Goal: Transaction & Acquisition: Purchase product/service

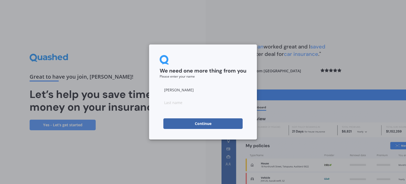
click at [177, 102] on input at bounding box center [203, 102] width 87 height 11
type input "[PERSON_NAME]"
click at [211, 124] on button "Continue" at bounding box center [202, 123] width 79 height 11
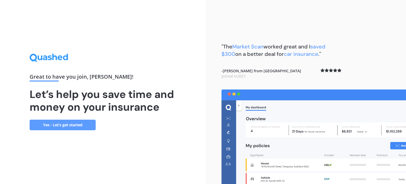
click at [70, 125] on link "Yes - Let’s get started" at bounding box center [63, 124] width 66 height 11
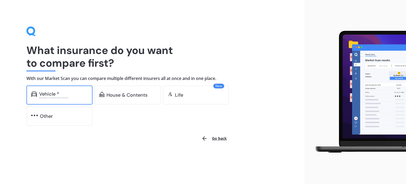
click at [64, 95] on div "Vehicle *" at bounding box center [63, 93] width 49 height 5
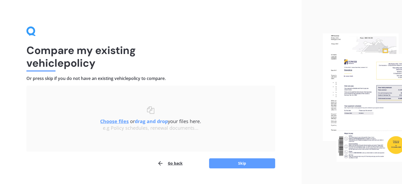
scroll to position [11, 0]
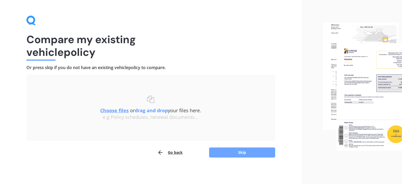
click at [241, 152] on button "Skip" at bounding box center [242, 152] width 66 height 10
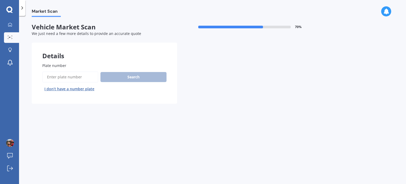
click at [84, 77] on input "Plate number" at bounding box center [70, 76] width 56 height 11
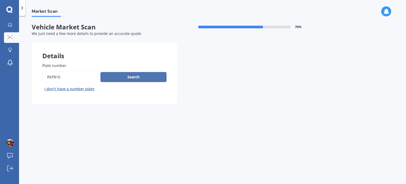
type input "rkp810"
click at [139, 78] on button "Search" at bounding box center [133, 77] width 66 height 10
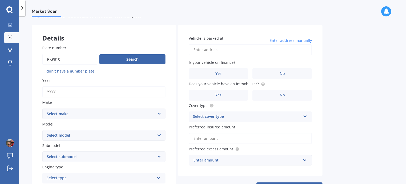
scroll to position [26, 0]
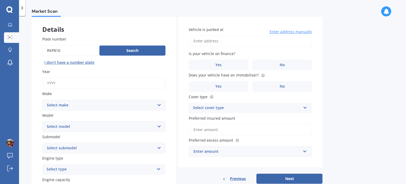
drag, startPoint x: 132, startPoint y: 82, endPoint x: 38, endPoint y: 78, distance: 94.9
click at [38, 78] on div "Plate number Search I don’t have a number plate Year Make Select make AC ALFA R…" at bounding box center [104, 181] width 144 height 310
type input "2014"
click at [60, 105] on select "Select make AC ALFA ROMEO ASTON MARTIN AUDI AUSTIN BEDFORD Bentley BMW BYD CADI…" at bounding box center [103, 105] width 123 height 11
select select "SUBARU"
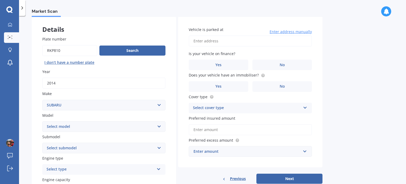
click at [42, 100] on select "Select make AC ALFA ROMEO ASTON MARTIN AUDI AUSTIN BEDFORD Bentley BMW BYD CADI…" at bounding box center [103, 105] width 123 height 11
click at [56, 129] on select "Select model BRZ Crosstrek Dex Exiga Forester Impreza Justy Legacy Leone levorg…" at bounding box center [103, 126] width 123 height 11
select select "IMPREZA"
click at [42, 121] on select "Select model BRZ Crosstrek Dex Exiga Forester Impreza Justy Legacy Leone levorg…" at bounding box center [103, 126] width 123 height 11
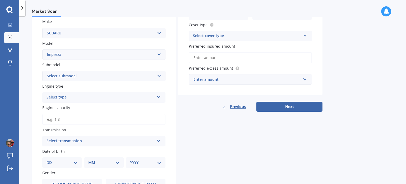
scroll to position [106, 0]
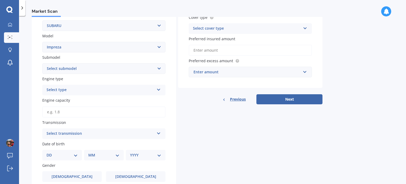
click at [64, 68] on select "Select submodel (All other turbo) 2.0i 2.0i Luxury 2.0i S Edition 2.0R 2.0R Spo…" at bounding box center [103, 68] width 123 height 11
select select "2.0I"
click at [42, 63] on select "Select submodel (All other turbo) 2.0i 2.0i Luxury 2.0i S Edition 2.0R 2.0R Spo…" at bounding box center [103, 68] width 123 height 11
click at [83, 90] on div "Select type" at bounding box center [101, 90] width 108 height 6
click at [76, 100] on div "Petrol" at bounding box center [104, 100] width 123 height 10
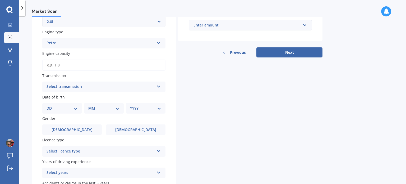
scroll to position [159, 0]
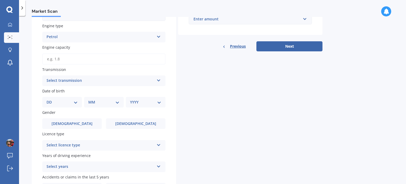
click at [62, 59] on input "Engine capacity" at bounding box center [103, 58] width 123 height 11
type input "2.0"
click at [125, 69] on label "Transmission" at bounding box center [102, 70] width 121 height 6
click at [101, 80] on div "Select transmission" at bounding box center [101, 80] width 108 height 6
click at [82, 91] on div "Auto" at bounding box center [104, 91] width 123 height 10
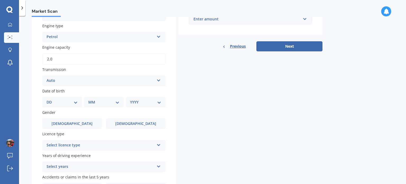
click at [75, 100] on select "DD 01 02 03 04 05 06 07 08 09 10 11 12 13 14 15 16 17 18 19 20 21 22 23 24 25 2…" at bounding box center [62, 102] width 31 height 6
select select "03"
click at [51, 99] on select "DD 01 02 03 04 05 06 07 08 09 10 11 12 13 14 15 16 17 18 19 20 21 22 23 24 25 2…" at bounding box center [62, 102] width 31 height 6
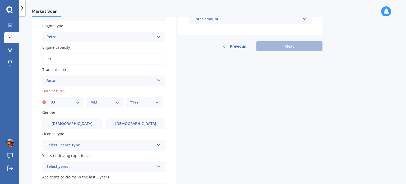
click at [100, 102] on select "MM 01 02 03 04 05 06 07 08 09 10 11 12" at bounding box center [104, 102] width 29 height 6
select select "04"
click at [90, 99] on select "MM 01 02 03 04 05 06 07 08 09 10 11 12" at bounding box center [104, 102] width 29 height 6
click at [142, 102] on select "YYYY 2025 2024 2023 2022 2021 2020 2019 2018 2017 2016 2015 2014 2013 2012 2011…" at bounding box center [144, 102] width 29 height 6
select select "2000"
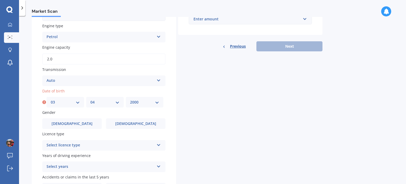
click at [130, 99] on select "YYYY 2025 2024 2023 2022 2021 2020 2019 2018 2017 2016 2015 2014 2013 2012 2011…" at bounding box center [144, 102] width 29 height 6
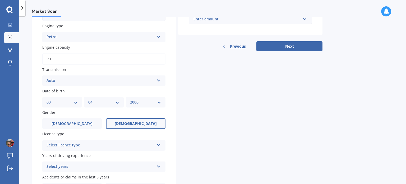
click at [132, 121] on span "Female" at bounding box center [136, 123] width 42 height 4
click at [0, 0] on input "Female" at bounding box center [0, 0] width 0 height 0
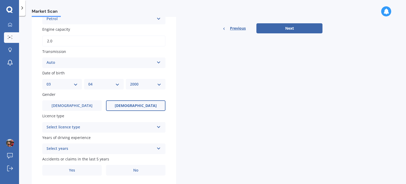
scroll to position [185, 0]
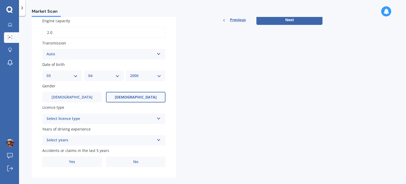
click at [78, 117] on div "Select licence type" at bounding box center [101, 118] width 108 height 6
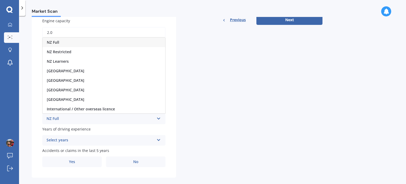
click at [59, 41] on div "NZ Full" at bounding box center [104, 43] width 123 height 10
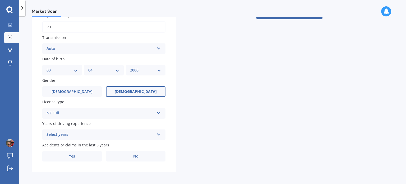
scroll to position [192, 0]
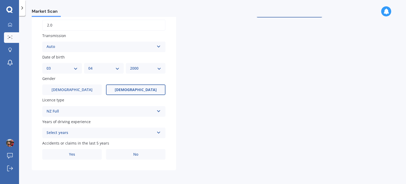
click at [91, 134] on div "Select years" at bounding box center [101, 132] width 108 height 6
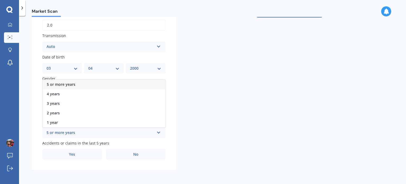
click at [61, 85] on span "5 or more years" at bounding box center [61, 84] width 29 height 5
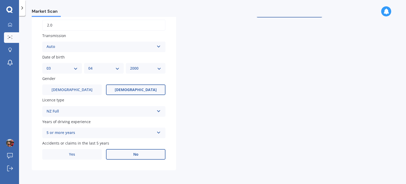
click at [137, 156] on span "No" at bounding box center [135, 154] width 5 height 4
click at [0, 0] on input "No" at bounding box center [0, 0] width 0 height 0
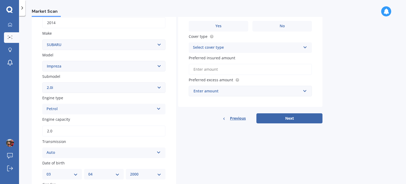
scroll to position [7, 0]
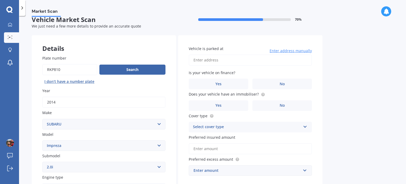
click at [224, 57] on input "Vehicle is parked at" at bounding box center [250, 59] width 123 height 11
type input "2/105 Clovelly Road, Bucklands Beach, Auckland 2012"
click at [273, 79] on label "No" at bounding box center [281, 83] width 59 height 11
click at [0, 0] on input "No" at bounding box center [0, 0] width 0 height 0
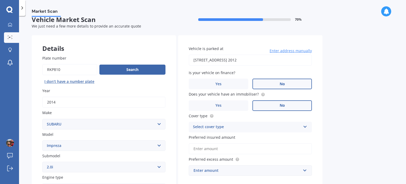
drag, startPoint x: 284, startPoint y: 105, endPoint x: 282, endPoint y: 109, distance: 3.5
click at [284, 105] on span "No" at bounding box center [282, 105] width 5 height 4
click at [0, 0] on input "No" at bounding box center [0, 0] width 0 height 0
click at [233, 127] on div "Select cover type" at bounding box center [247, 127] width 108 height 6
drag, startPoint x: 227, startPoint y: 137, endPoint x: 234, endPoint y: 139, distance: 6.9
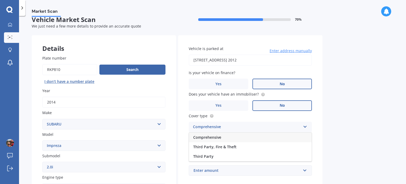
click at [227, 137] on div "Comprehensive" at bounding box center [250, 137] width 123 height 10
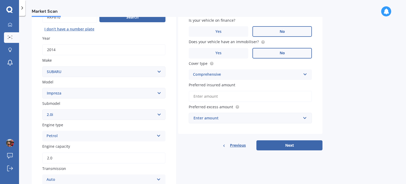
scroll to position [60, 0]
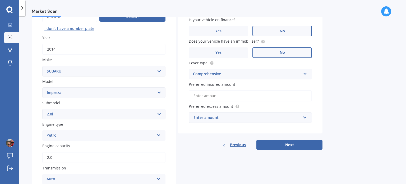
click at [220, 94] on input "Preferred insured amount" at bounding box center [250, 95] width 123 height 11
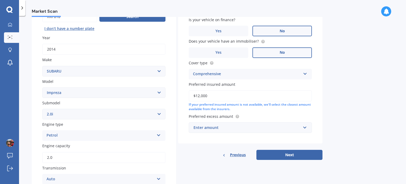
type input "$12,000"
click at [282, 126] on div "Enter amount" at bounding box center [246, 127] width 107 height 6
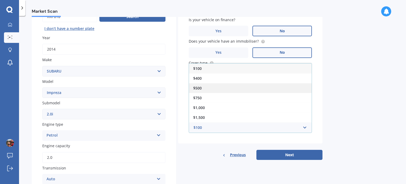
click at [208, 88] on div "$500" at bounding box center [250, 88] width 123 height 10
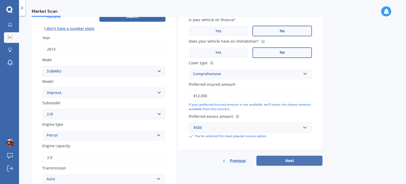
click at [295, 160] on button "Next" at bounding box center [289, 160] width 66 height 10
select select "03"
select select "04"
select select "2000"
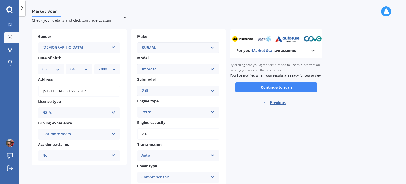
scroll to position [0, 0]
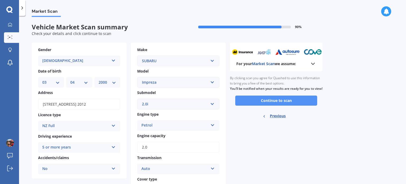
click at [273, 105] on button "Continue to scan" at bounding box center [276, 100] width 82 height 10
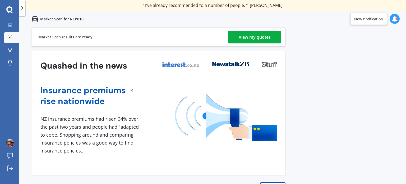
click at [261, 37] on div "View my quotes" at bounding box center [255, 37] width 32 height 13
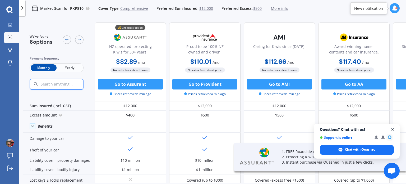
click at [391, 129] on span "Close chat" at bounding box center [392, 129] width 7 height 7
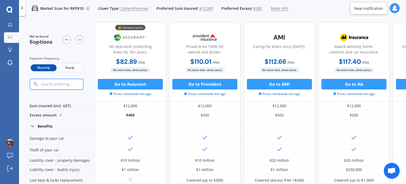
click at [67, 67] on span "Yearly" at bounding box center [70, 67] width 26 height 7
